Goal: Transaction & Acquisition: Purchase product/service

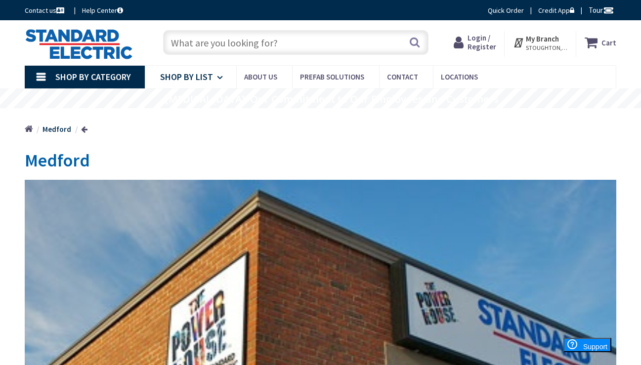
click at [222, 77] on icon at bounding box center [221, 78] width 9 height 22
click at [200, 43] on input "text" at bounding box center [296, 42] width 266 height 25
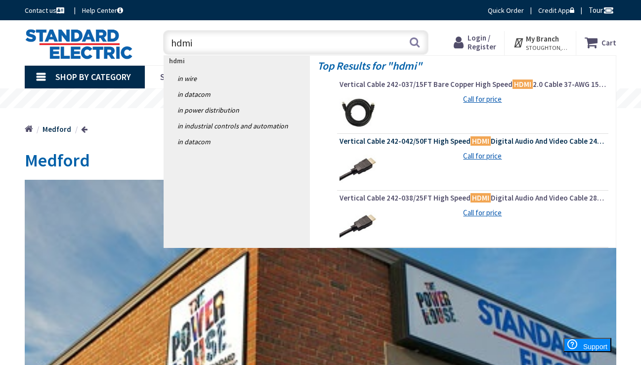
type input "hdmi"
click at [438, 142] on span "Vertical Cable 242-042/50FT High Speed HDMI Digital Audio And Video Cable 24-AW…" at bounding box center [473, 142] width 267 height 10
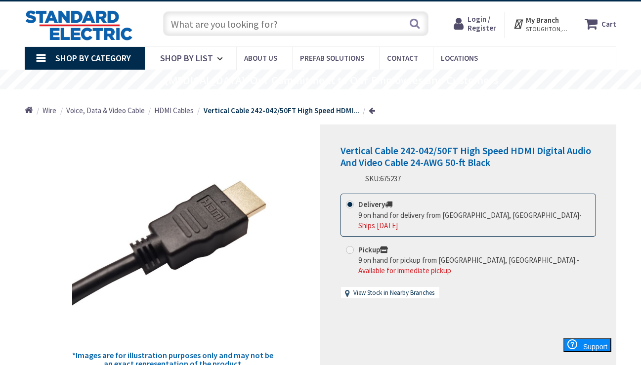
scroll to position [48, 0]
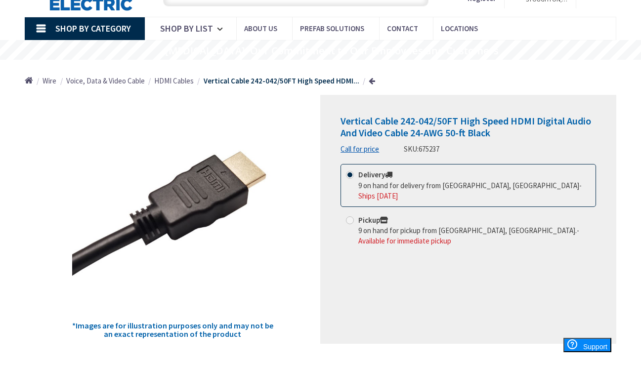
click at [394, 226] on span "9 on hand for pickup from Stoughton, MA." at bounding box center [468, 230] width 219 height 9
click at [355, 217] on input "Pickup 9 on hand for pickup from Stoughton, MA. - Available for immediate pickup" at bounding box center [352, 220] width 6 height 6
radio input "true"
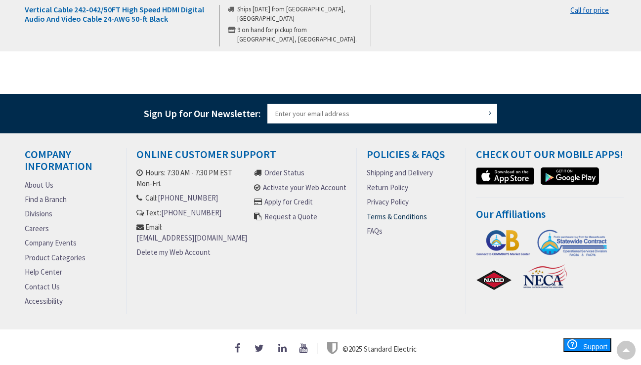
scroll to position [0, 0]
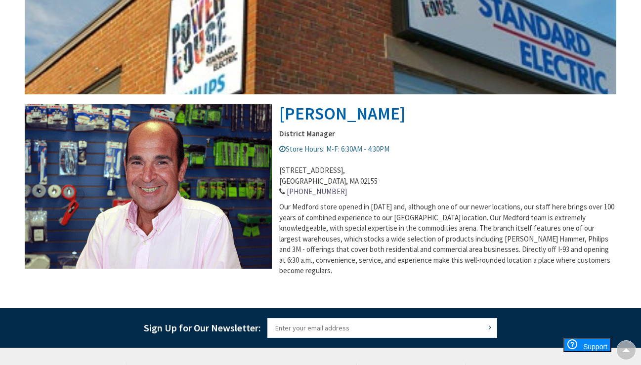
scroll to position [302, 0]
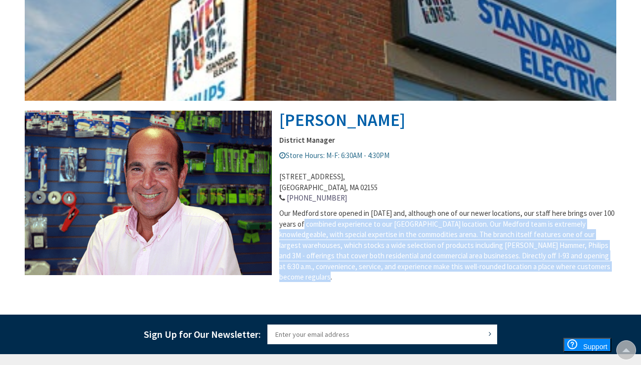
drag, startPoint x: 312, startPoint y: 275, endPoint x: 311, endPoint y: 219, distance: 55.9
click at [311, 219] on div "Our Medford store opened in [DATE] and, although one of our newer locations, ou…" at bounding box center [321, 245] width 592 height 74
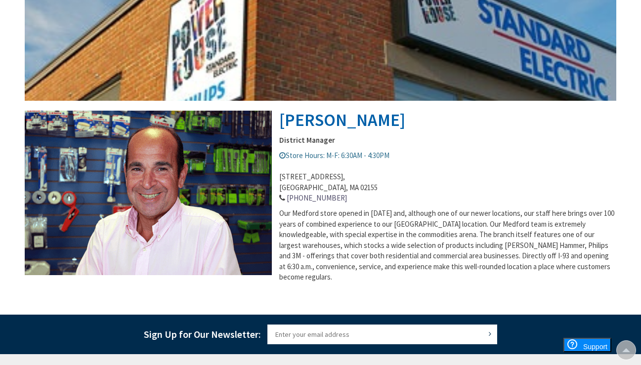
click at [334, 276] on div "Our Medford store opened in [DATE] and, although one of our newer locations, ou…" at bounding box center [321, 245] width 592 height 74
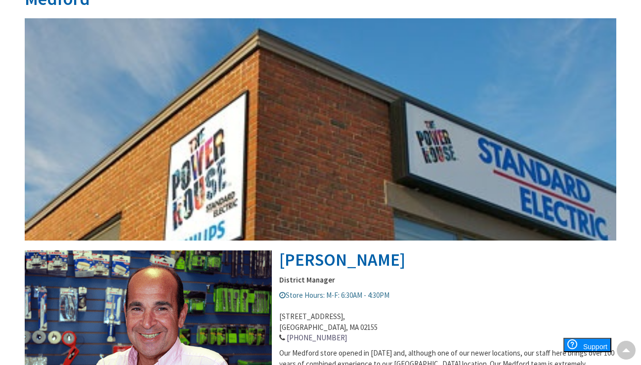
scroll to position [0, 0]
